Goal: Task Accomplishment & Management: Use online tool/utility

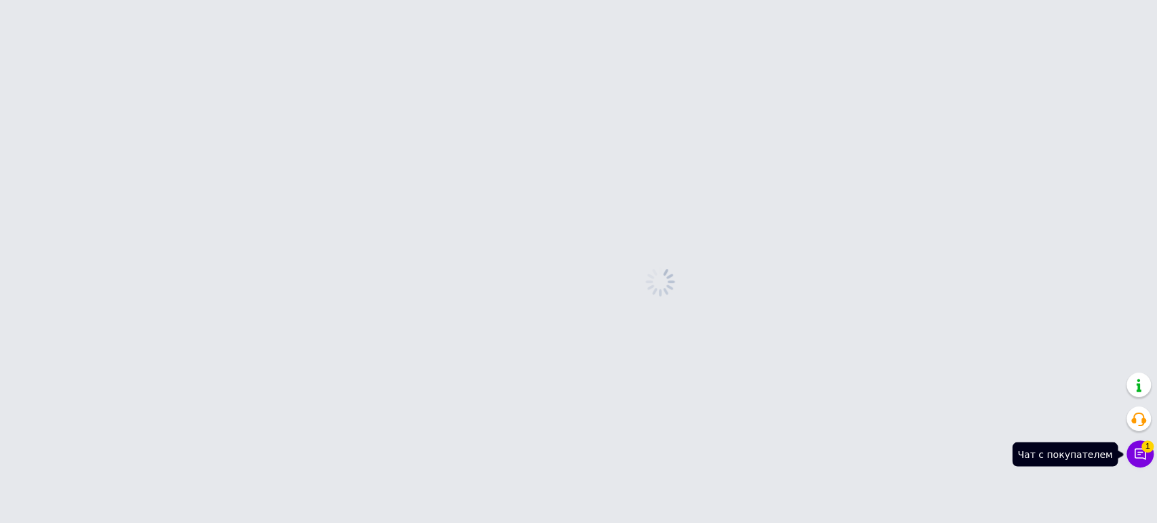
click at [1138, 452] on icon at bounding box center [1141, 455] width 14 height 14
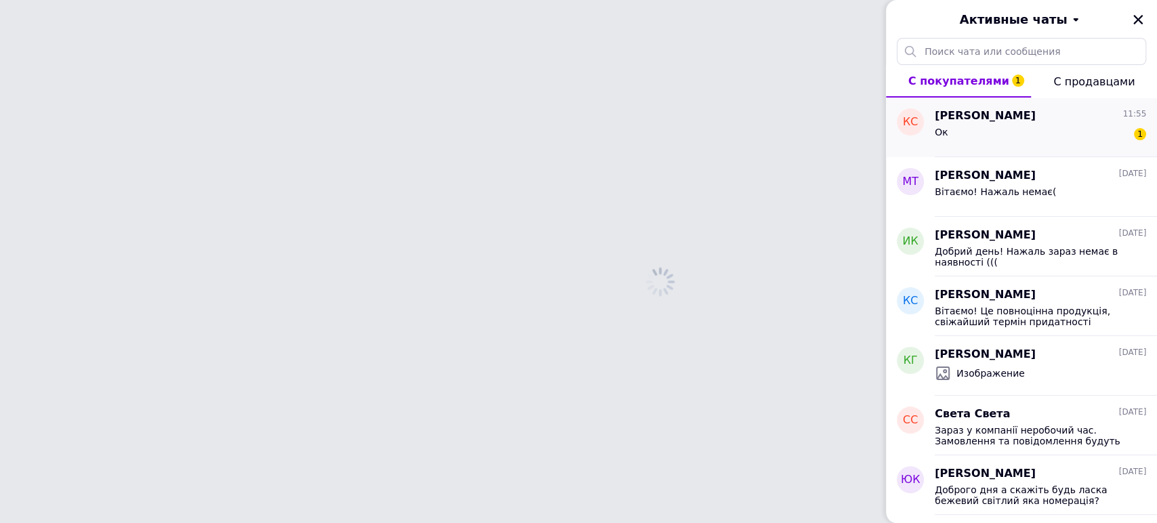
click at [1017, 130] on div "Ок 1" at bounding box center [1041, 135] width 212 height 22
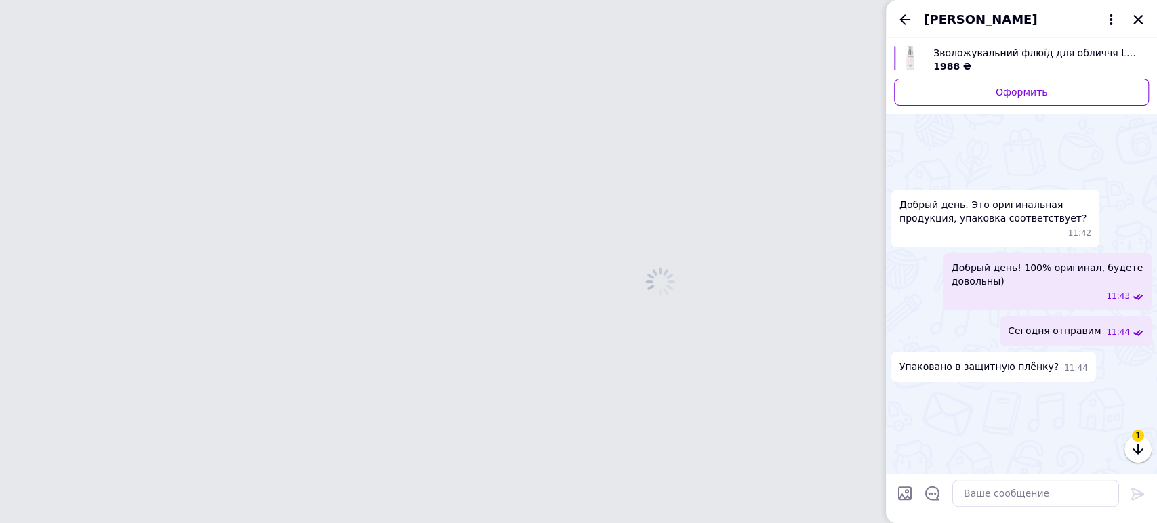
scroll to position [771, 0]
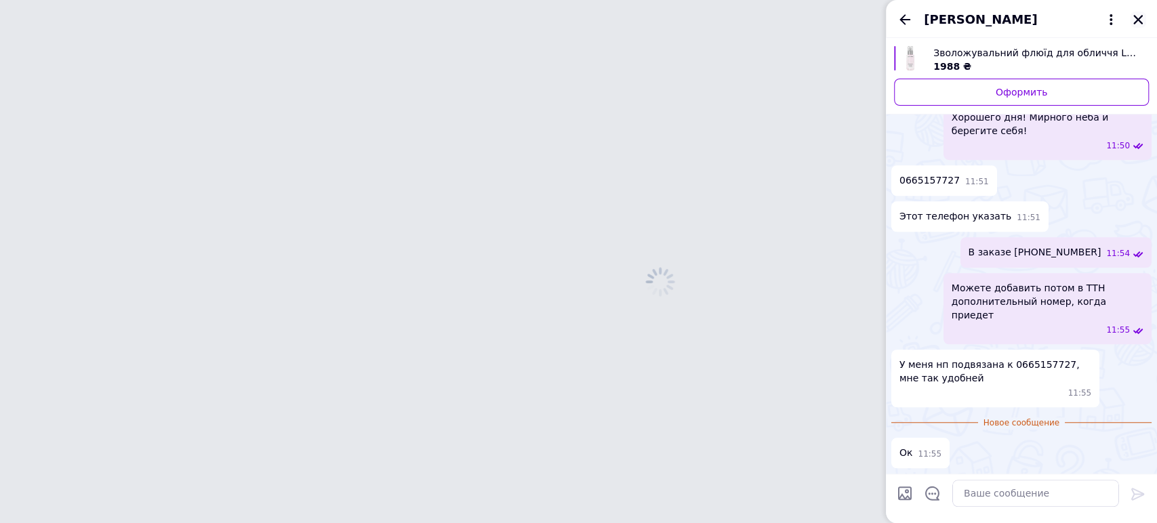
click at [1140, 20] on icon "Закрыть" at bounding box center [1138, 20] width 12 height 12
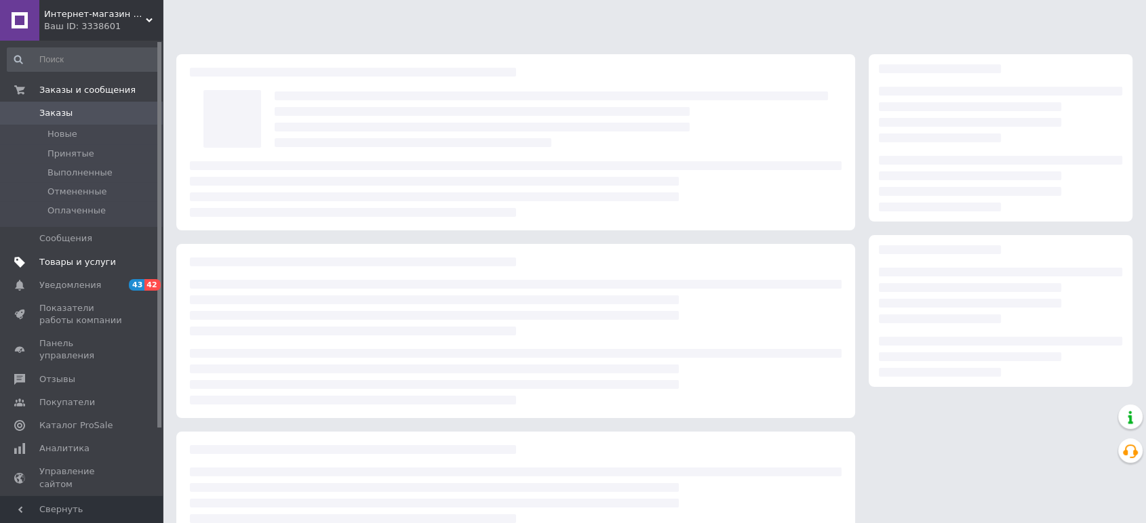
click at [78, 264] on span "Товары и услуги" at bounding box center [77, 262] width 77 height 12
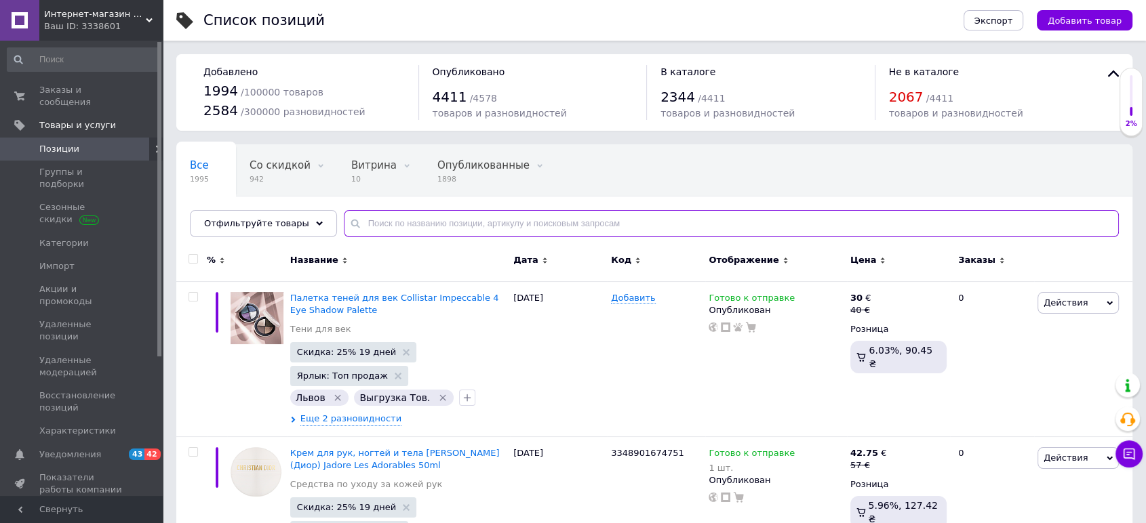
click at [411, 222] on input "text" at bounding box center [731, 223] width 775 height 27
paste input "3614272537439"
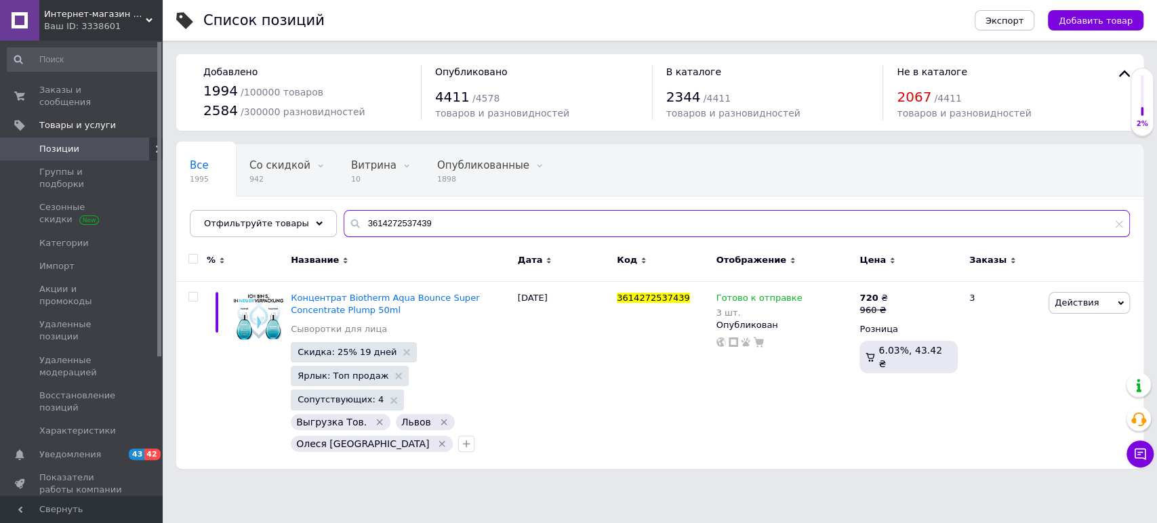
type input "3614272537439"
